Goal: Check status: Check status

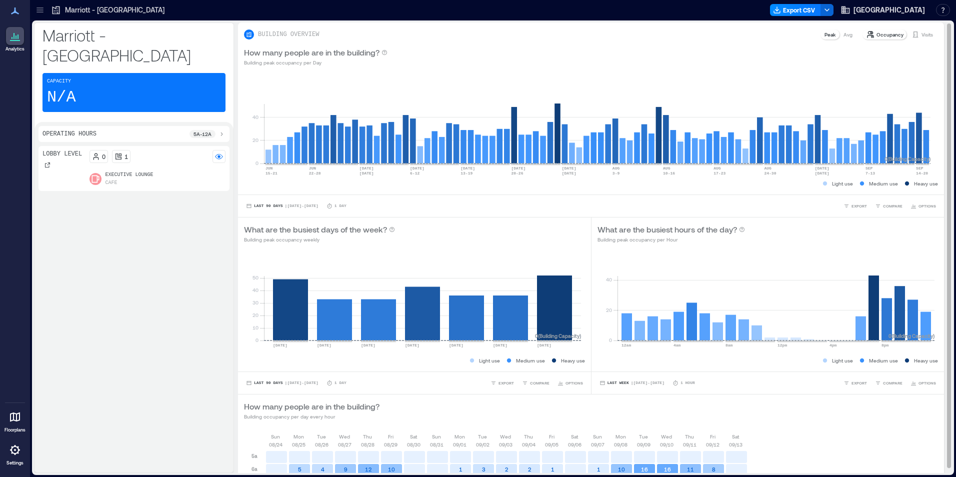
click at [922, 36] on p "Visits" at bounding box center [928, 35] width 12 height 8
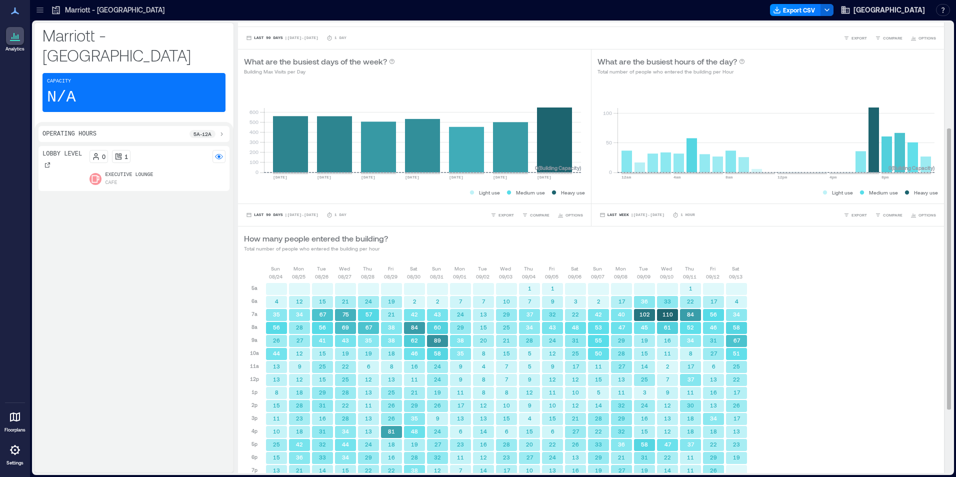
scroll to position [271, 0]
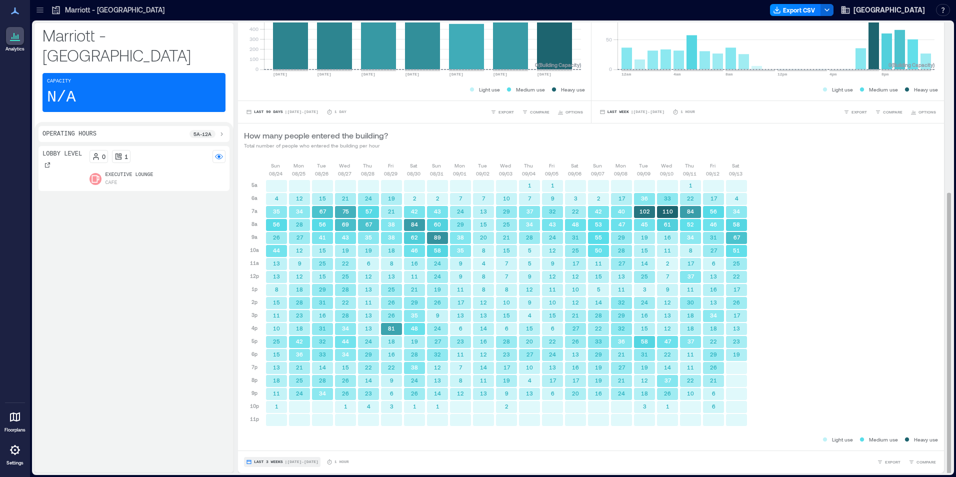
click at [260, 462] on span "Last 3 Weeks" at bounding box center [268, 462] width 29 height 0
click at [263, 444] on span "Custom" at bounding box center [265, 443] width 22 height 7
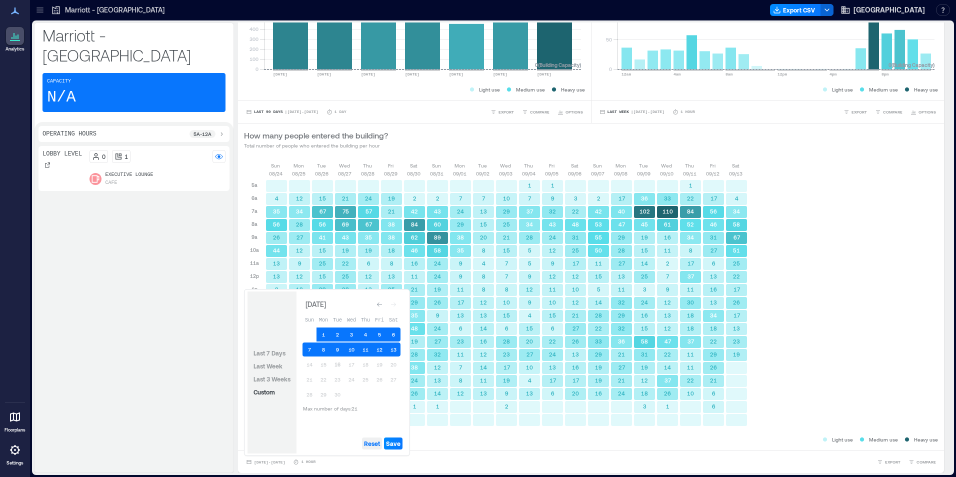
click at [371, 445] on span "Reset" at bounding box center [372, 444] width 16 height 8
click at [312, 367] on button "14" at bounding box center [310, 365] width 14 height 14
click at [393, 349] on button "13" at bounding box center [394, 350] width 14 height 14
click at [383, 350] on button "12" at bounding box center [380, 350] width 14 height 14
click at [368, 350] on button "11" at bounding box center [366, 350] width 14 height 14
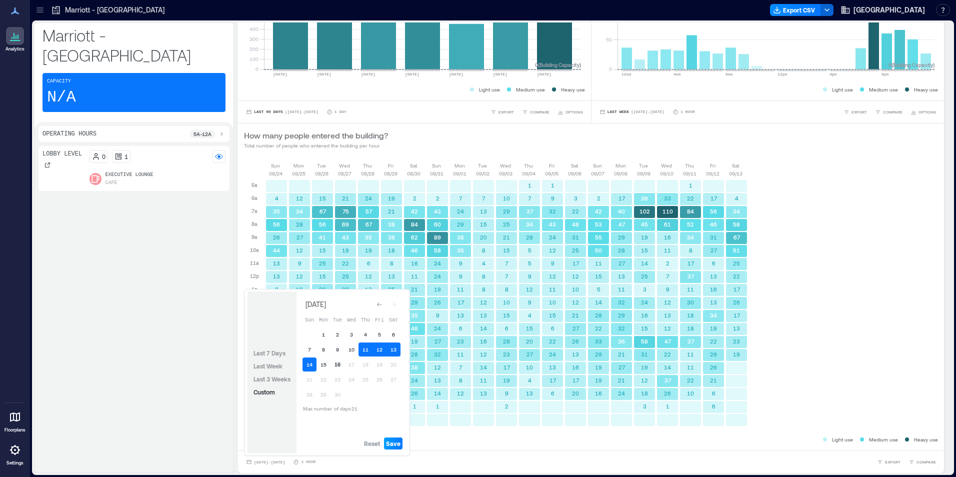
click at [399, 444] on span "Save" at bounding box center [393, 444] width 15 height 8
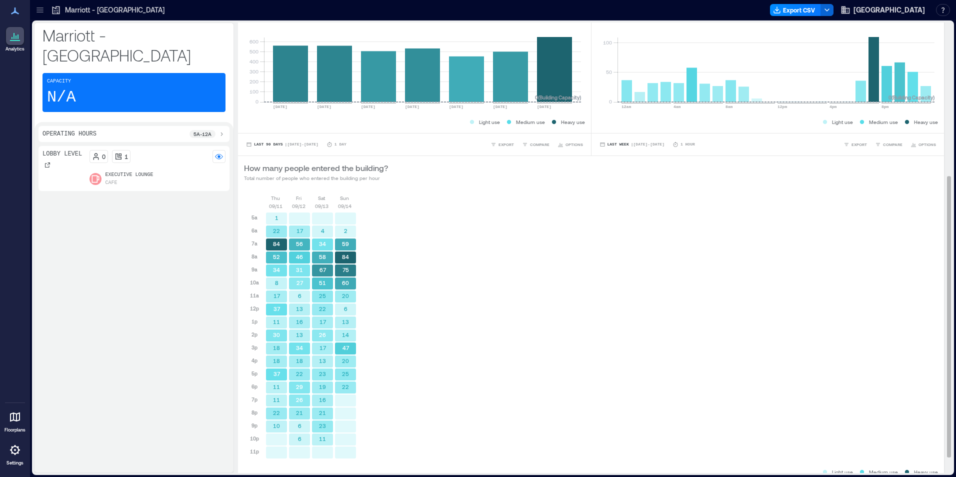
scroll to position [256, 0]
